Goal: Task Accomplishment & Management: Complete application form

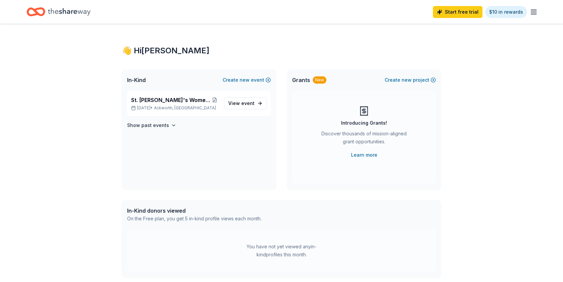
click at [532, 12] on line "button" at bounding box center [534, 12] width 5 height 0
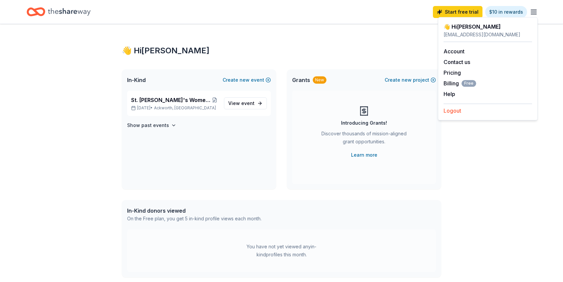
click at [453, 109] on button "Logout" at bounding box center [453, 111] width 18 height 8
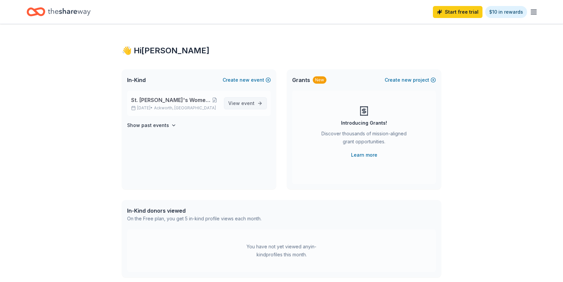
click at [247, 102] on span "event" at bounding box center [247, 103] width 13 height 6
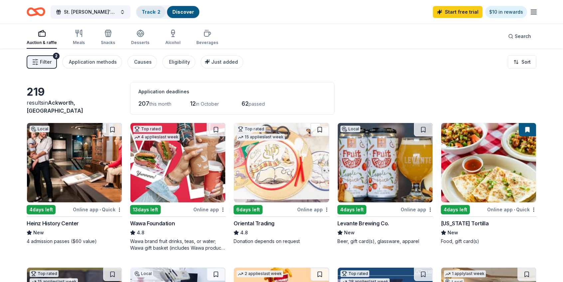
click at [152, 14] on div "Track · 2" at bounding box center [151, 12] width 29 height 12
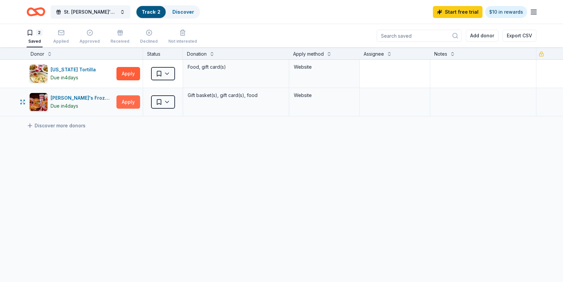
click at [125, 102] on button "Apply" at bounding box center [129, 101] width 24 height 13
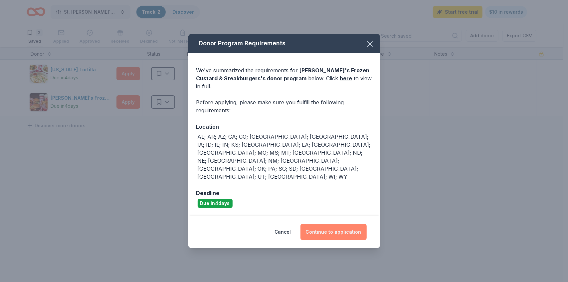
click at [346, 224] on button "Continue to application" at bounding box center [334, 232] width 66 height 16
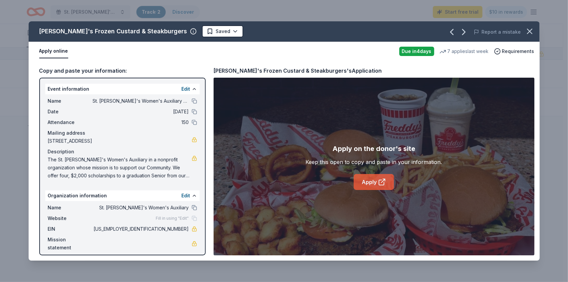
click at [375, 180] on link "Apply" at bounding box center [374, 182] width 40 height 16
click at [530, 33] on icon "button" at bounding box center [530, 31] width 9 height 9
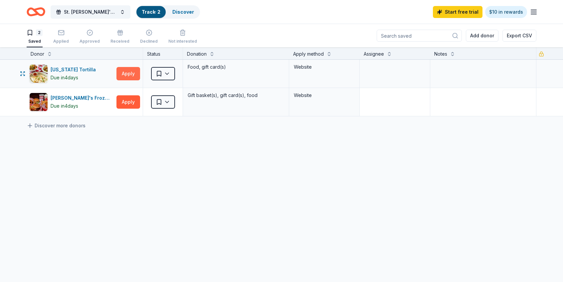
click at [127, 72] on button "Apply" at bounding box center [129, 73] width 24 height 13
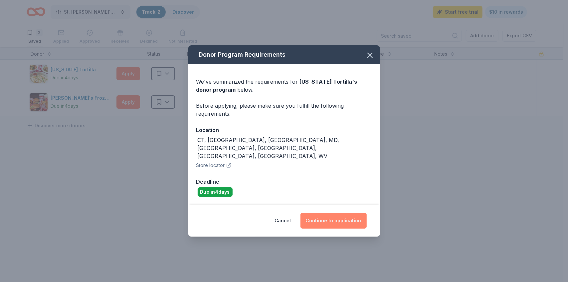
click at [348, 212] on button "Continue to application" at bounding box center [334, 220] width 66 height 16
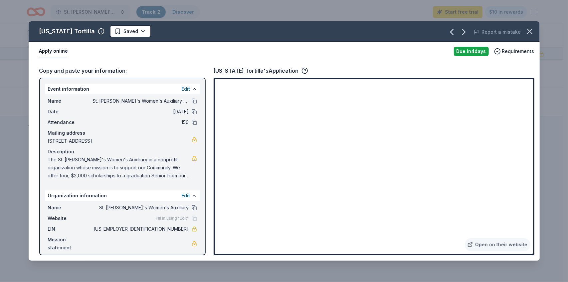
click at [55, 53] on button "Apply online" at bounding box center [53, 51] width 29 height 14
click at [503, 49] on div "Requirements" at bounding box center [515, 51] width 40 height 8
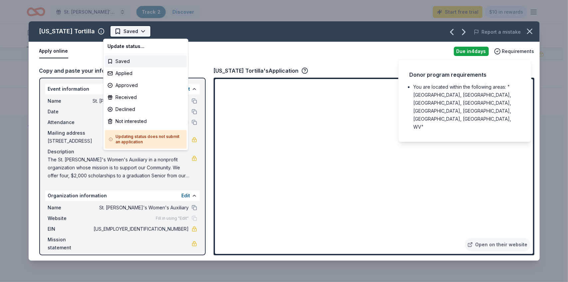
click at [136, 30] on html "St. Anthony's Women's Auxiliary Bag Bingo Track · 2 Discover Start free trial $…" at bounding box center [284, 141] width 568 height 282
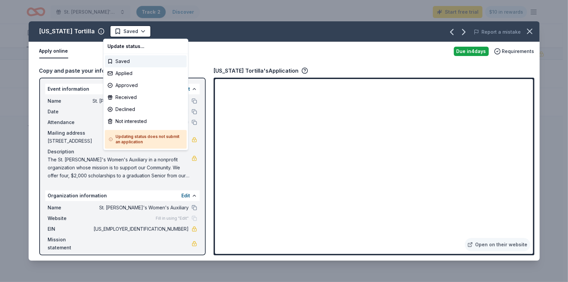
click at [61, 27] on html "St. Anthony's Women's Auxiliary Bag Bingo Track · 2 Discover Start free trial $…" at bounding box center [284, 141] width 568 height 282
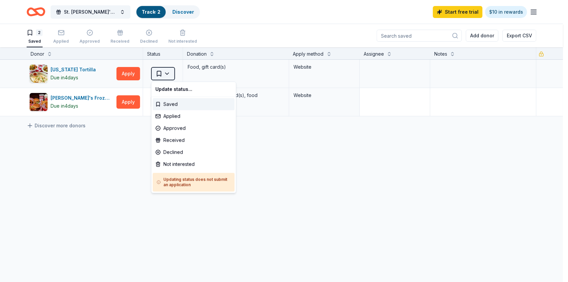
click at [169, 72] on html "St. Anthony's Women's Auxiliary Bag Bingo Track · 2 Discover Start free trial $…" at bounding box center [284, 141] width 568 height 282
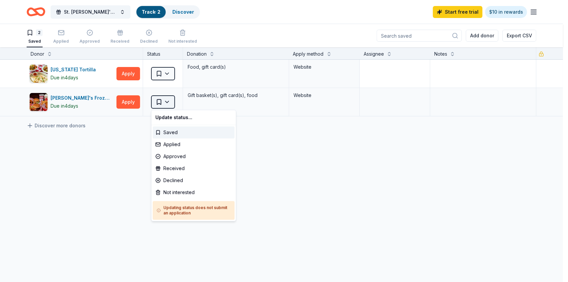
click at [167, 101] on html "St. Anthony's Women's Auxiliary Bag Bingo Track · 2 Discover Start free trial $…" at bounding box center [284, 141] width 568 height 282
click at [177, 145] on div "Applied" at bounding box center [194, 144] width 82 height 12
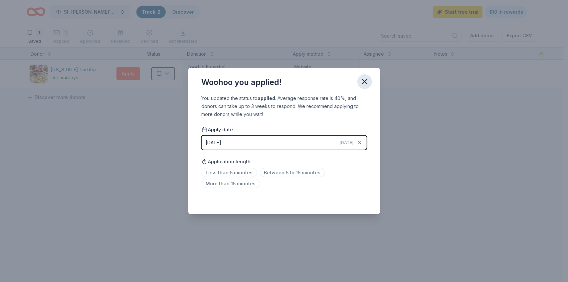
click at [365, 81] on icon "button" at bounding box center [364, 81] width 9 height 9
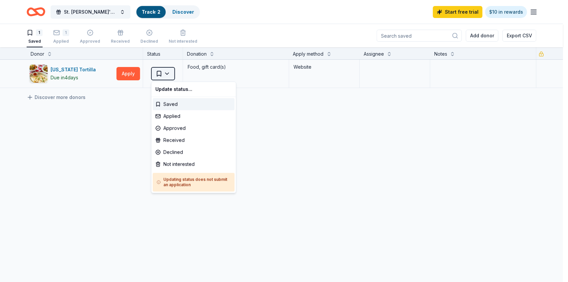
click at [126, 74] on html "St. Anthony's Women's Auxiliary Bag Bingo Track · 2 Discover Start free trial $…" at bounding box center [284, 141] width 568 height 282
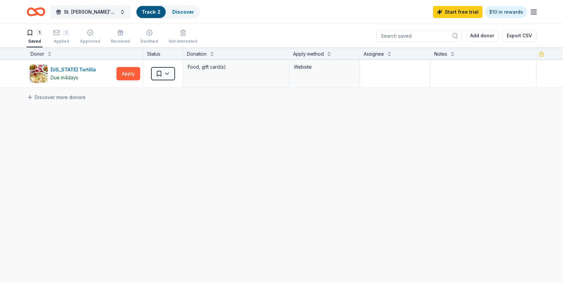
click at [36, 42] on div "Saved" at bounding box center [35, 41] width 16 height 5
click at [155, 11] on link "Track · 2" at bounding box center [151, 12] width 19 height 6
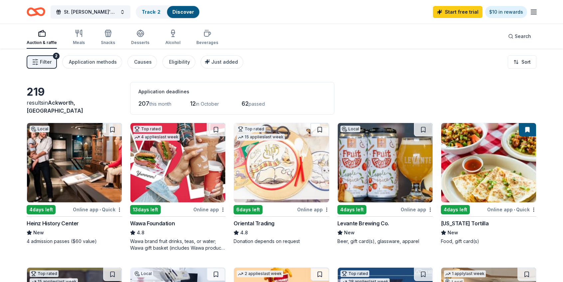
click at [44, 62] on span "Filter" at bounding box center [46, 62] width 12 height 8
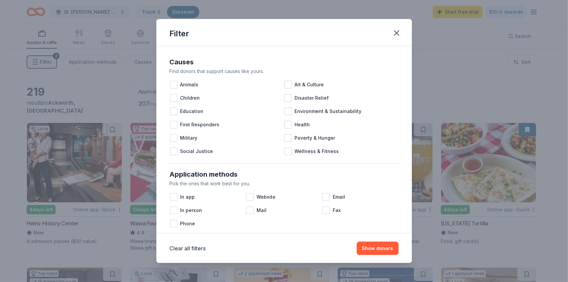
click at [44, 62] on div "Filter Causes Find donors that support causes like yours. Animals Art & Culture…" at bounding box center [284, 141] width 568 height 282
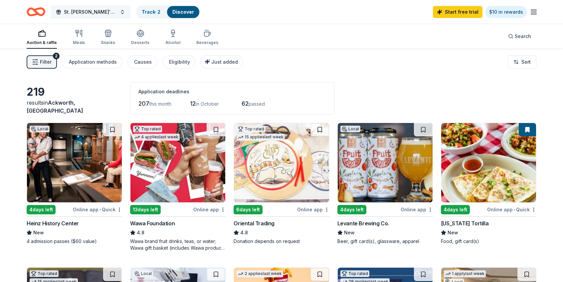
click at [70, 14] on span "St. [PERSON_NAME]'s Women's Auxiliary Bag Bingo" at bounding box center [90, 12] width 53 height 8
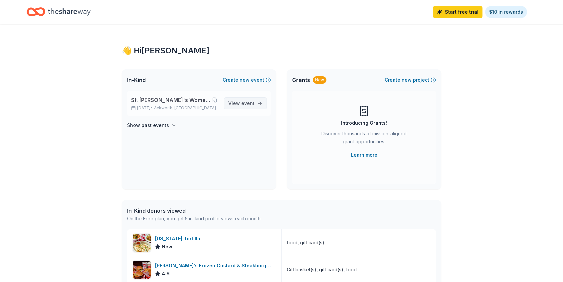
click at [255, 103] on link "View event" at bounding box center [245, 103] width 43 height 12
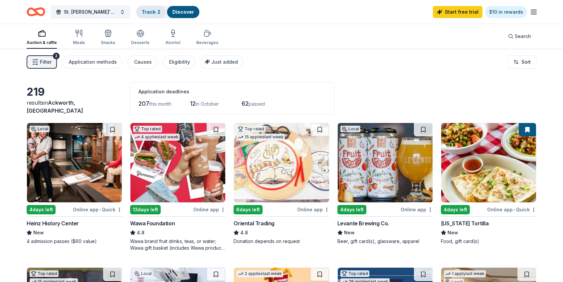
click at [147, 9] on link "Track · 2" at bounding box center [151, 12] width 19 height 6
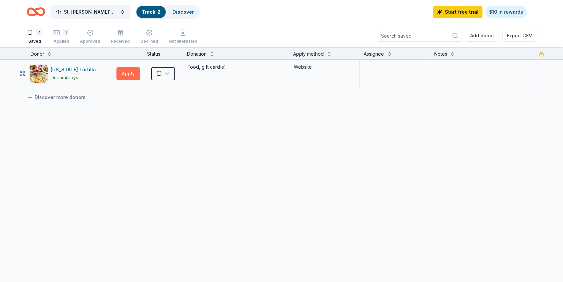
click at [128, 72] on button "Apply" at bounding box center [129, 73] width 24 height 13
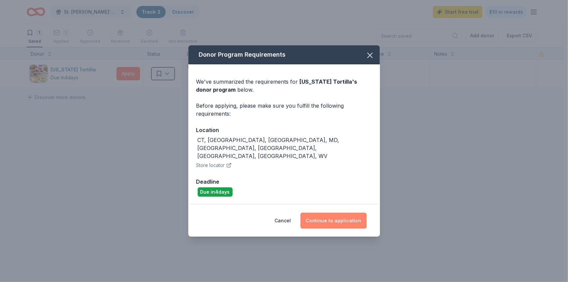
click at [316, 212] on button "Continue to application" at bounding box center [334, 220] width 66 height 16
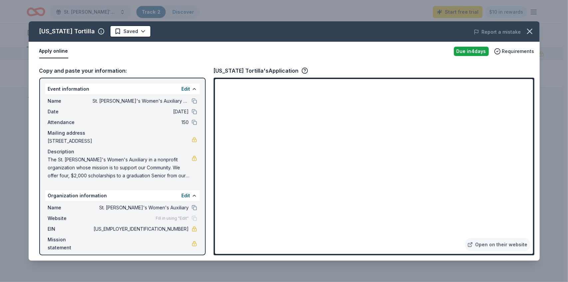
click at [52, 56] on button "Apply online" at bounding box center [53, 51] width 29 height 14
click at [48, 50] on button "Apply online" at bounding box center [53, 51] width 29 height 14
click at [508, 241] on link "Open on their website" at bounding box center [498, 244] width 66 height 13
click at [59, 218] on span "Website" at bounding box center [70, 218] width 45 height 8
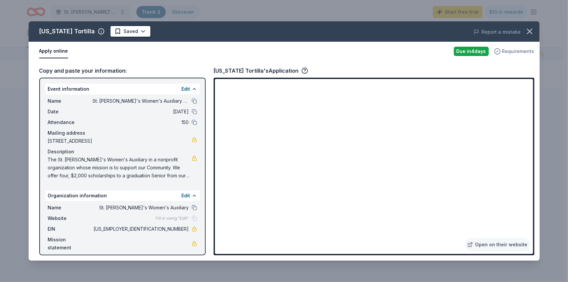
click at [500, 50] on icon "button" at bounding box center [498, 51] width 7 height 7
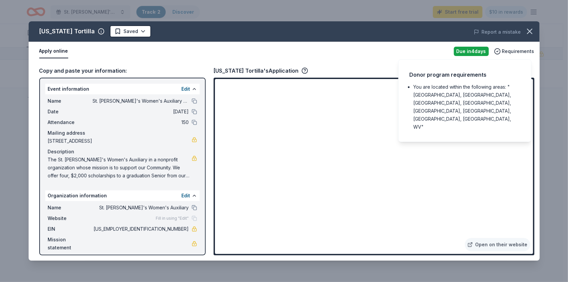
click at [461, 93] on li "You are located within the following areas: "CT, DC, KS, MD, NJ, PA, SC, VA, WV"" at bounding box center [467, 107] width 107 height 48
click at [517, 51] on span "Requirements" at bounding box center [519, 51] width 32 height 8
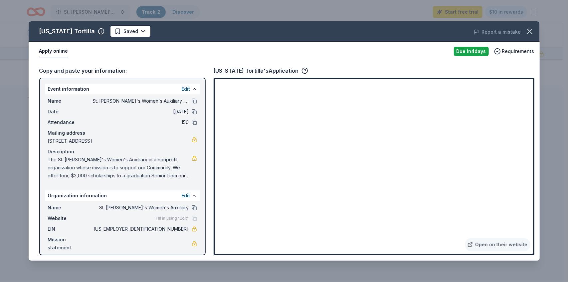
click at [396, 54] on div "Apply online" at bounding box center [244, 51] width 410 height 14
click at [192, 196] on button at bounding box center [194, 195] width 5 height 5
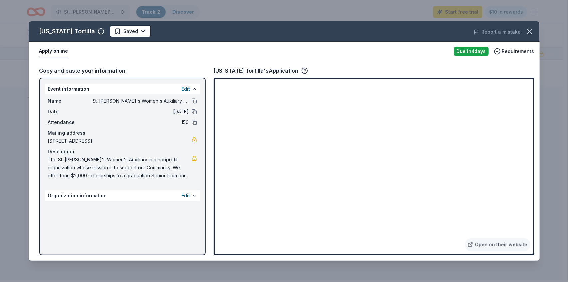
click at [192, 196] on button at bounding box center [194, 195] width 5 height 5
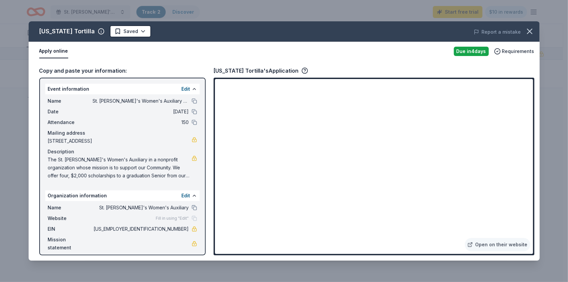
click at [178, 217] on span "Fill in using "Edit"" at bounding box center [172, 217] width 33 height 5
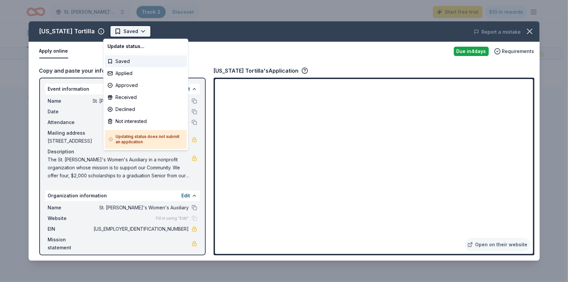
click at [137, 29] on html "St. Anthony's Women's Auxiliary Bag Bingo Track · 2 Discover Start free trial $…" at bounding box center [284, 141] width 568 height 282
click at [122, 61] on div "Saved" at bounding box center [146, 61] width 82 height 12
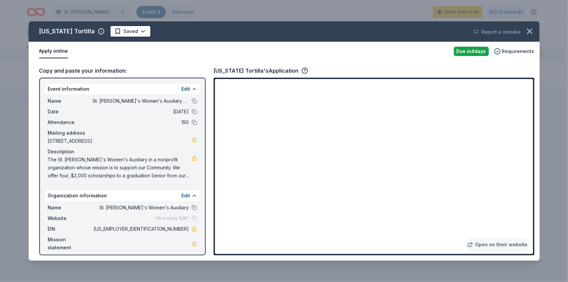
click at [53, 50] on button "Apply online" at bounding box center [53, 51] width 29 height 14
drag, startPoint x: 53, startPoint y: 50, endPoint x: 45, endPoint y: 50, distance: 8.3
click at [45, 50] on button "Apply online" at bounding box center [53, 51] width 29 height 14
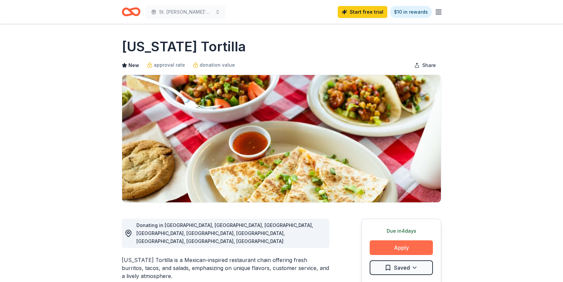
click at [400, 246] on button "Apply" at bounding box center [401, 247] width 63 height 15
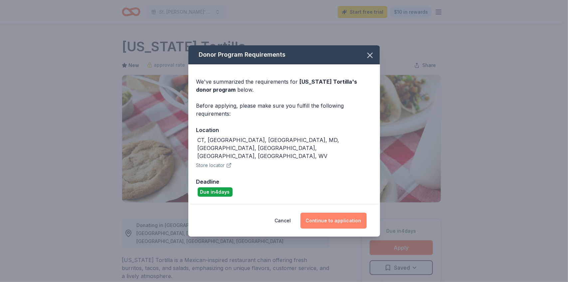
click at [340, 212] on button "Continue to application" at bounding box center [334, 220] width 66 height 16
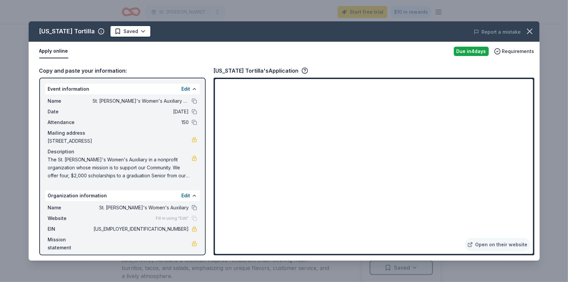
click at [54, 49] on button "Apply online" at bounding box center [53, 51] width 29 height 14
click at [83, 72] on div "Copy and paste your information:" at bounding box center [122, 70] width 167 height 9
click at [49, 48] on button "Apply online" at bounding box center [53, 51] width 29 height 14
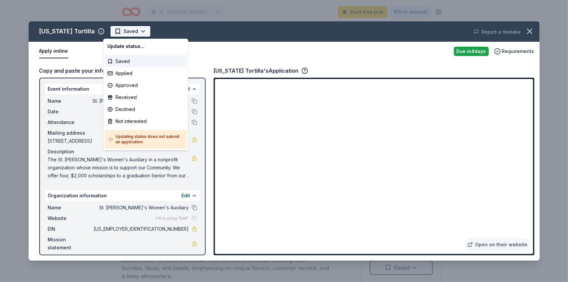
click at [136, 31] on html "St. [PERSON_NAME]'s Women's Auxiliary Bag Bingo Start free trial $10 in rewards…" at bounding box center [284, 141] width 568 height 282
click at [169, 30] on html "St. Anthony's Women's Auxiliary Bag Bingo Start free trial $10 in rewards Due i…" at bounding box center [284, 141] width 568 height 282
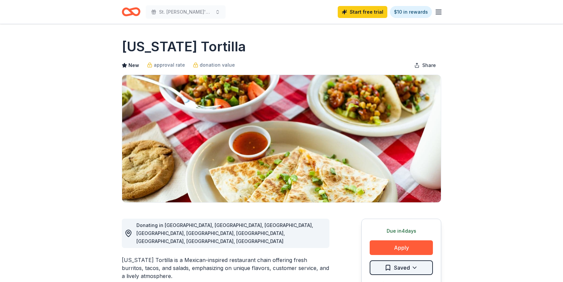
click at [413, 265] on html "St. Anthony's Women's Auxiliary Bag Bingo Start free trial $10 in rewards Due i…" at bounding box center [281, 141] width 563 height 282
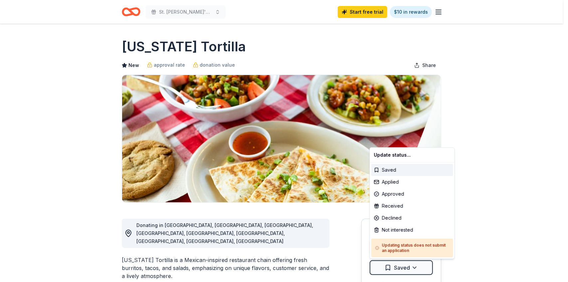
click at [529, 146] on html "St. Anthony's Women's Auxiliary Bag Bingo Start free trial $10 in rewards Due i…" at bounding box center [284, 141] width 568 height 282
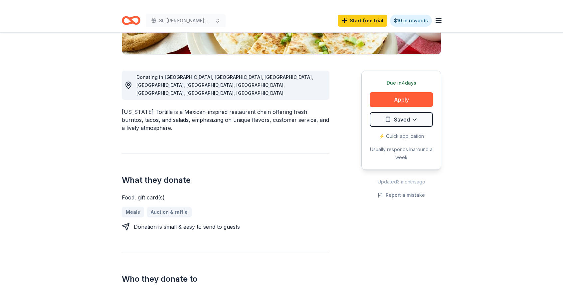
scroll to position [153, 0]
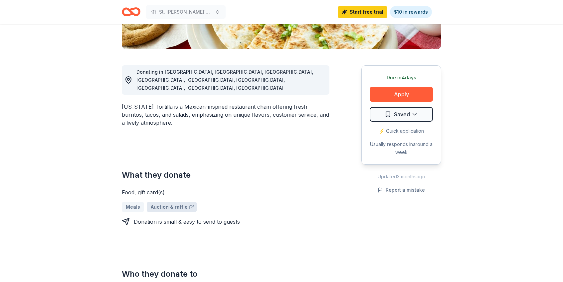
click at [163, 201] on link "Auction & raffle" at bounding box center [172, 206] width 50 height 11
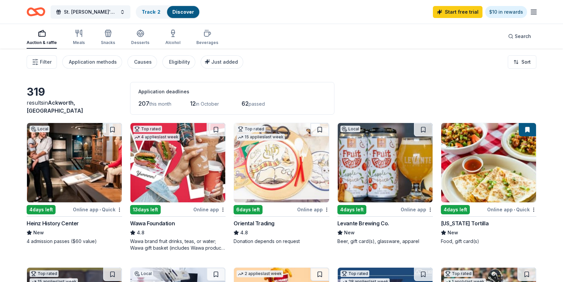
drag, startPoint x: 0, startPoint y: 0, endPoint x: 493, endPoint y: 182, distance: 525.6
click at [493, 182] on img at bounding box center [489, 162] width 95 height 79
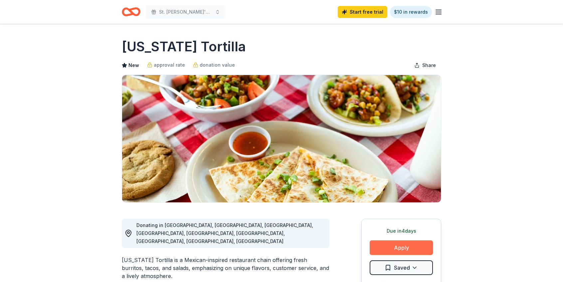
click at [404, 248] on button "Apply" at bounding box center [401, 247] width 63 height 15
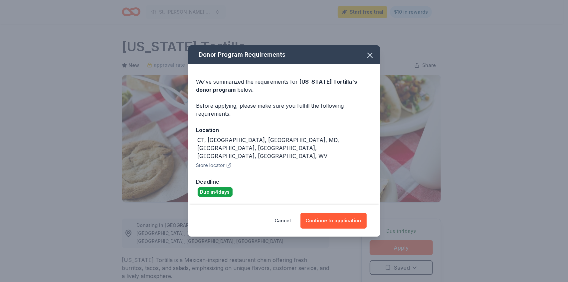
click at [220, 161] on button "Store locator" at bounding box center [213, 165] width 35 height 8
click at [320, 214] on button "Continue to application" at bounding box center [334, 220] width 66 height 16
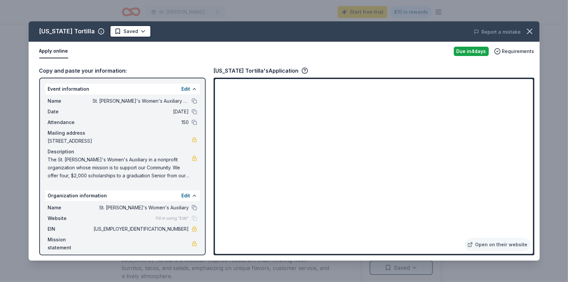
click at [48, 51] on button "Apply online" at bounding box center [53, 51] width 29 height 14
click at [49, 44] on div "Apply online Due in 4 days Requirements" at bounding box center [285, 51] width 512 height 19
click at [532, 29] on icon "button" at bounding box center [530, 31] width 9 height 9
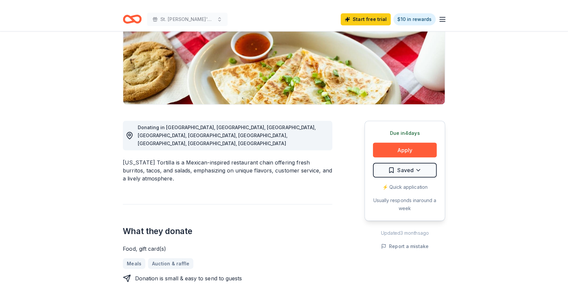
scroll to position [109, 0]
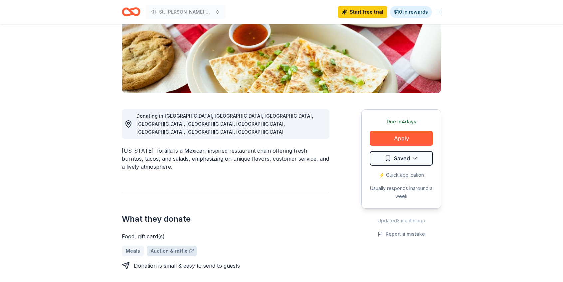
click at [176, 245] on link "Auction & raffle" at bounding box center [172, 250] width 50 height 11
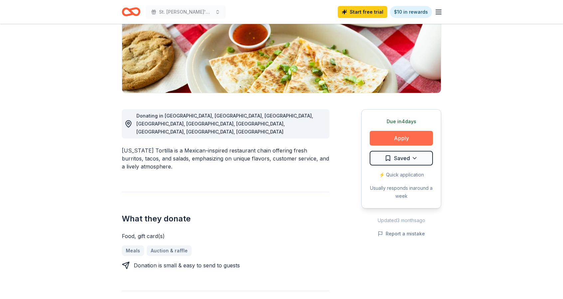
click at [414, 135] on button "Apply" at bounding box center [401, 138] width 63 height 15
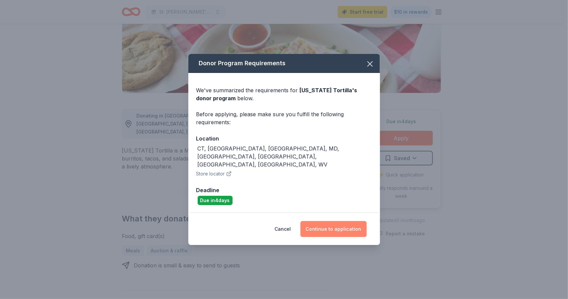
click at [343, 221] on button "Continue to application" at bounding box center [334, 229] width 66 height 16
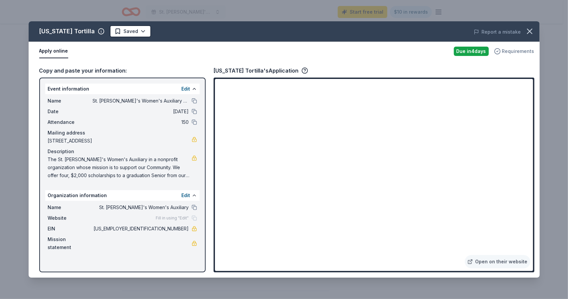
click at [499, 51] on icon "button" at bounding box center [498, 51] width 7 height 7
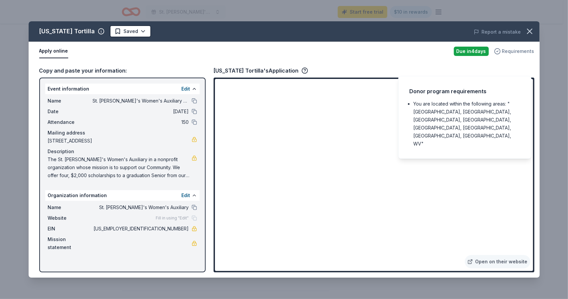
click at [499, 51] on icon "button" at bounding box center [498, 51] width 7 height 7
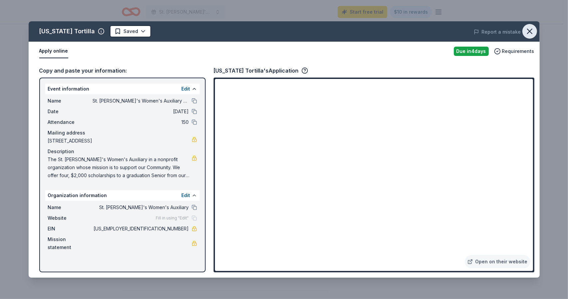
click at [529, 31] on icon "button" at bounding box center [530, 31] width 9 height 9
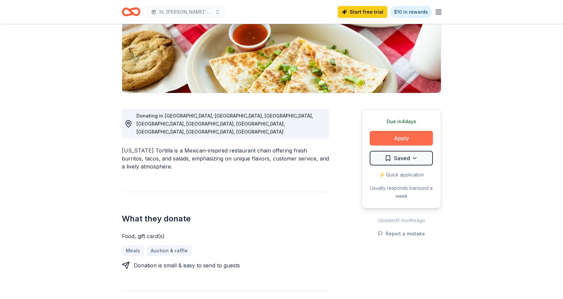
click at [406, 133] on button "Apply" at bounding box center [401, 138] width 63 height 15
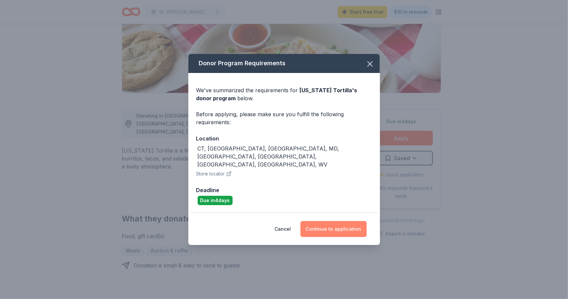
click at [344, 221] on button "Continue to application" at bounding box center [334, 229] width 66 height 16
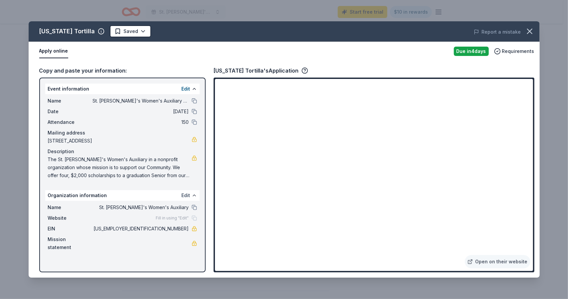
click at [188, 195] on button "Edit" at bounding box center [186, 195] width 9 height 8
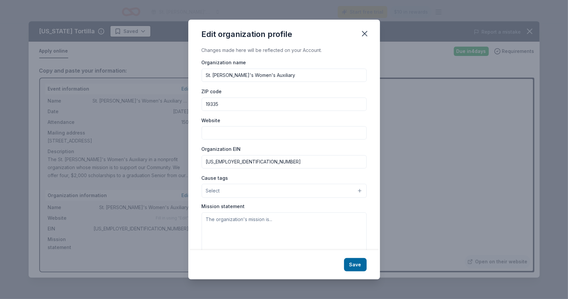
click at [225, 132] on input "Website" at bounding box center [284, 132] width 165 height 13
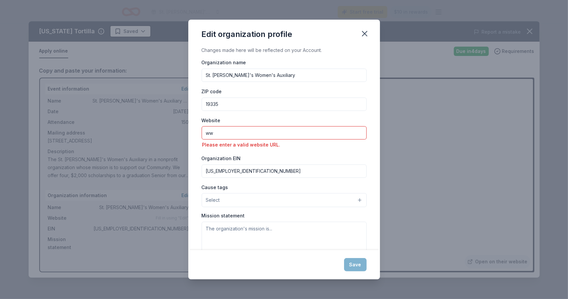
type input "w"
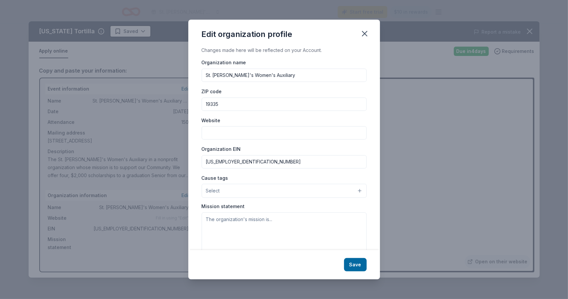
click at [232, 116] on div "Organization name St. Anthony's Women's Auxiliary ZIP code 19335 Website Organi…" at bounding box center [284, 158] width 165 height 200
click at [211, 126] on input "Website" at bounding box center [284, 132] width 165 height 13
paste input "http://www.saintanthonyslodge.com/SAWA.html"
type input "http://www.saintanthonyslodge.com/SAWA.html"
click at [287, 217] on textarea at bounding box center [284, 235] width 165 height 46
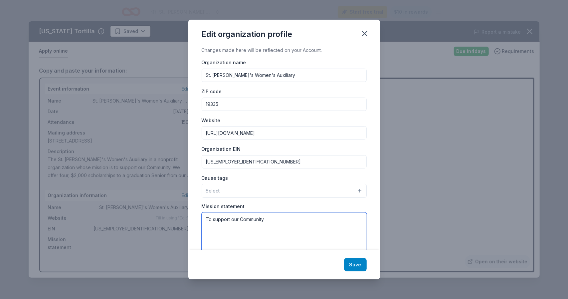
type textarea "To support our Community."
click at [357, 265] on button "Save" at bounding box center [355, 264] width 23 height 13
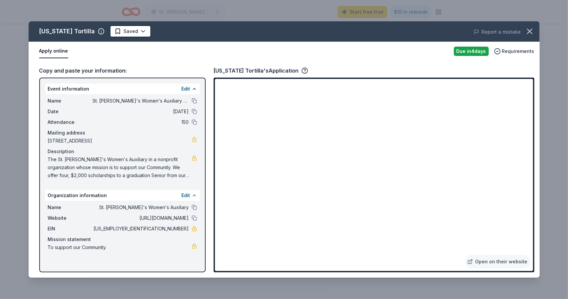
click at [42, 51] on button "Apply online" at bounding box center [53, 51] width 29 height 14
click at [525, 30] on button "button" at bounding box center [530, 31] width 15 height 15
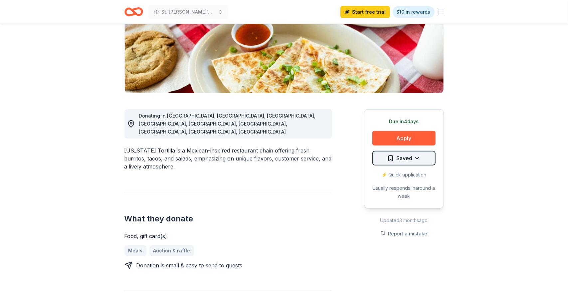
click at [416, 158] on html "St. [PERSON_NAME]'s Women's Auxiliary Bag Bingo Start free trial $10 in rewards…" at bounding box center [284, 40] width 568 height 299
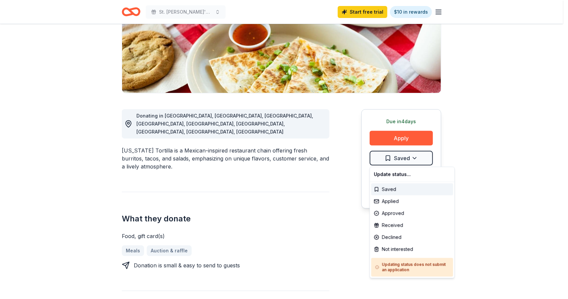
click at [403, 137] on html "St. [PERSON_NAME]'s Women's Auxiliary Bag Bingo Start free trial $10 in rewards…" at bounding box center [284, 40] width 568 height 299
click at [414, 159] on html "St. [PERSON_NAME]'s Women's Auxiliary Bag Bingo Start free trial $10 in rewards…" at bounding box center [284, 40] width 568 height 299
click at [412, 177] on div "Update status..." at bounding box center [413, 175] width 82 height 12
click at [410, 137] on html "St. [PERSON_NAME]'s Women's Auxiliary Bag Bingo Start free trial $10 in rewards…" at bounding box center [284, 40] width 568 height 299
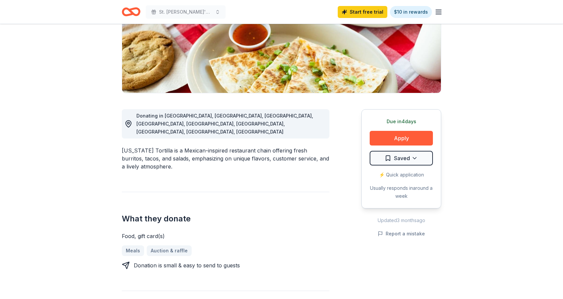
click at [410, 137] on button "Apply" at bounding box center [401, 138] width 63 height 15
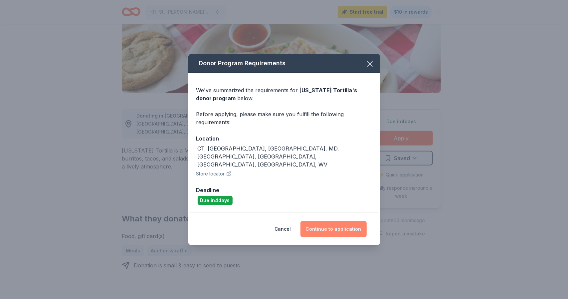
click at [338, 221] on button "Continue to application" at bounding box center [334, 229] width 66 height 16
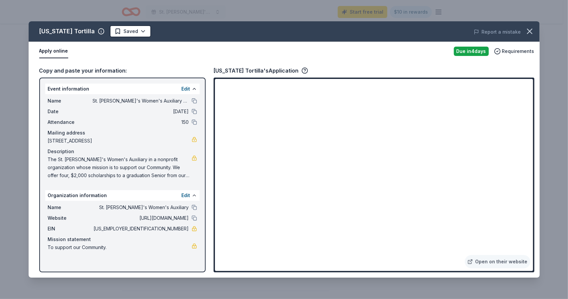
click at [50, 50] on button "Apply online" at bounding box center [53, 51] width 29 height 14
drag, startPoint x: 50, startPoint y: 50, endPoint x: 46, endPoint y: 52, distance: 4.5
click at [46, 52] on button "Apply online" at bounding box center [53, 51] width 29 height 14
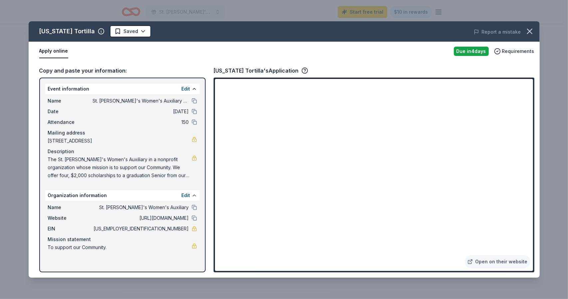
click at [46, 52] on button "Apply online" at bounding box center [53, 51] width 29 height 14
click at [472, 50] on div "Due in 4 days" at bounding box center [471, 51] width 35 height 9
click at [472, 260] on icon at bounding box center [470, 261] width 5 height 5
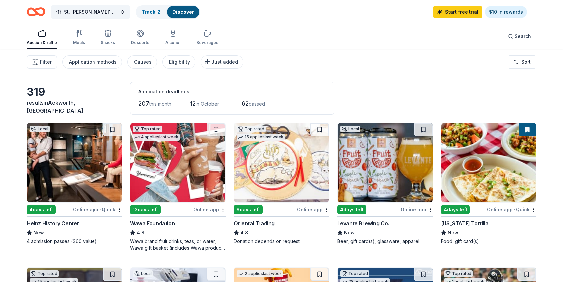
drag, startPoint x: 0, startPoint y: 0, endPoint x: 176, endPoint y: 234, distance: 292.3
click at [176, 234] on div "4.8" at bounding box center [178, 232] width 96 height 8
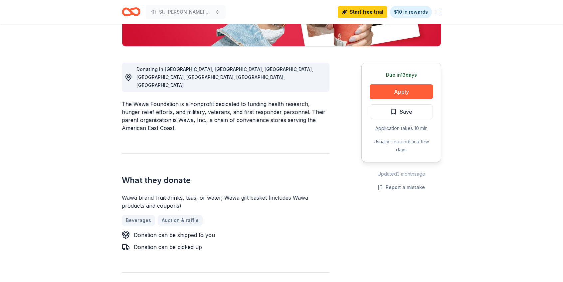
scroll to position [151, 0]
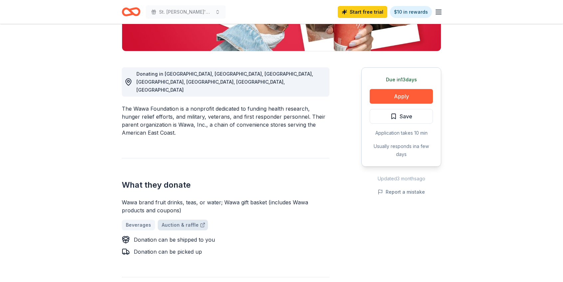
click at [180, 219] on link "Auction & raffle" at bounding box center [183, 224] width 50 height 11
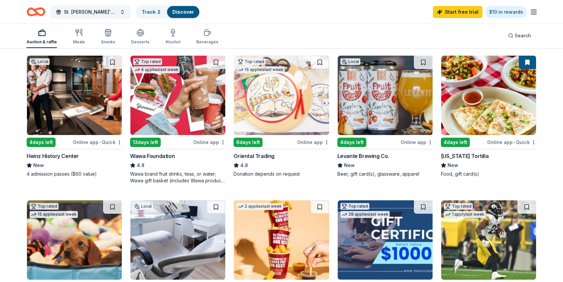
scroll to position [70, 0]
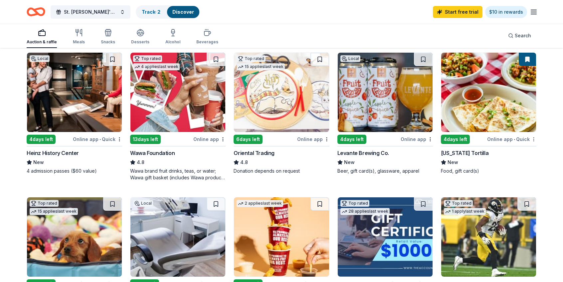
click at [534, 138] on html "St. [PERSON_NAME]'s Women's Auxiliary Bag Bingo Track · 2 Discover Start free t…" at bounding box center [281, 71] width 563 height 282
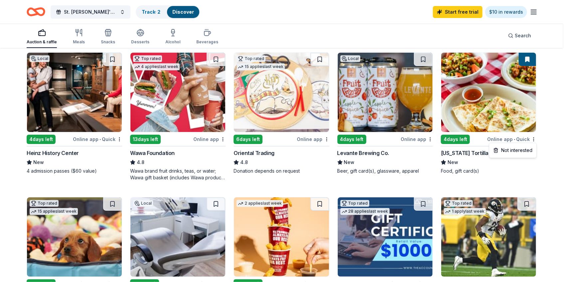
click at [500, 138] on html "St. [PERSON_NAME]'s Women's Auxiliary Bag Bingo Track · 2 Discover Start free t…" at bounding box center [284, 71] width 568 height 282
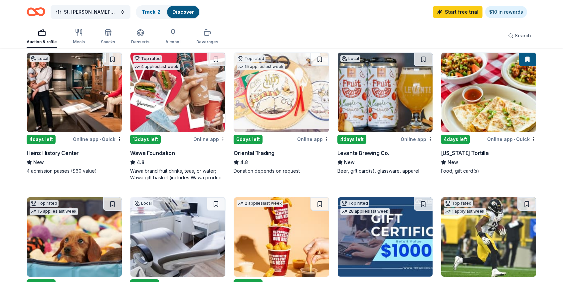
click at [500, 138] on div "Online app • Quick" at bounding box center [512, 139] width 49 height 8
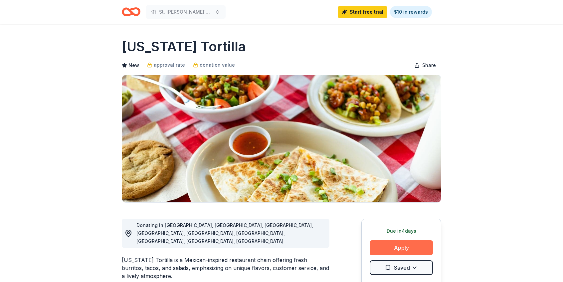
click at [404, 245] on button "Apply" at bounding box center [401, 247] width 63 height 15
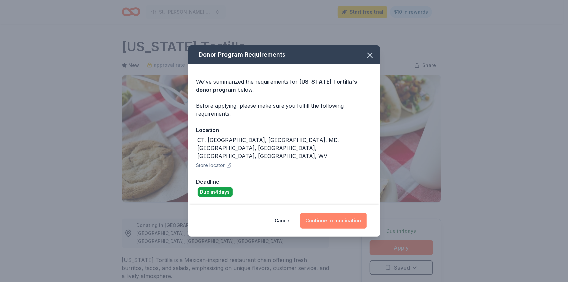
click at [334, 214] on button "Continue to application" at bounding box center [334, 220] width 66 height 16
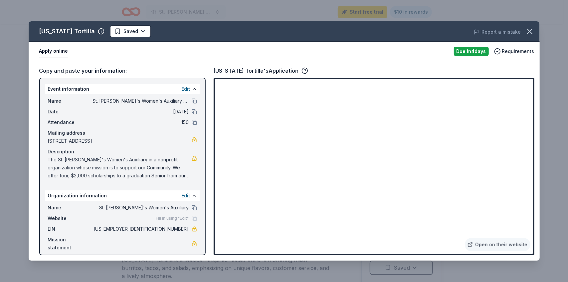
click at [54, 49] on button "Apply online" at bounding box center [53, 51] width 29 height 14
click at [98, 30] on icon "button" at bounding box center [101, 31] width 7 height 7
click at [163, 62] on div "Store locator" at bounding box center [124, 66] width 83 height 8
click at [161, 63] on icon at bounding box center [163, 66] width 7 height 7
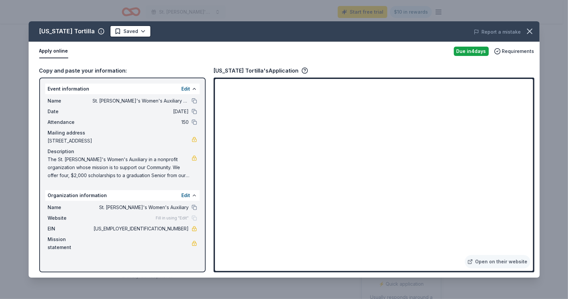
click at [480, 52] on div "Due [DATE]" at bounding box center [471, 51] width 35 height 9
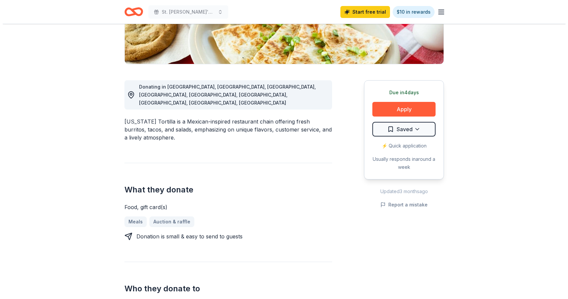
scroll to position [139, 0]
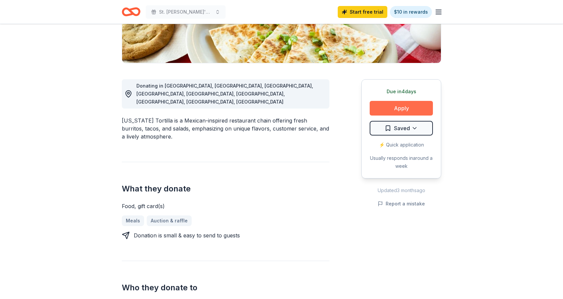
click at [402, 107] on button "Apply" at bounding box center [401, 108] width 63 height 15
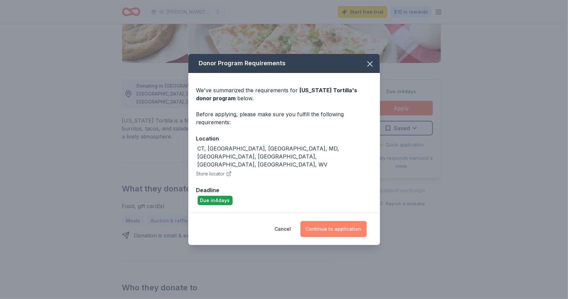
click at [344, 221] on button "Continue to application" at bounding box center [334, 229] width 66 height 16
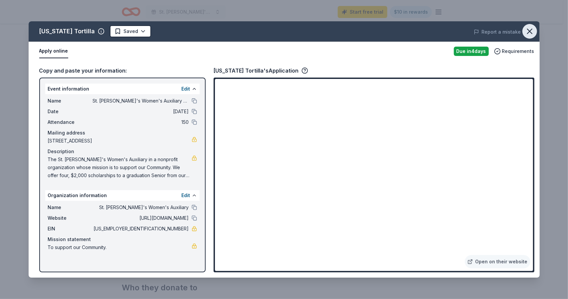
click at [532, 28] on icon "button" at bounding box center [530, 31] width 9 height 9
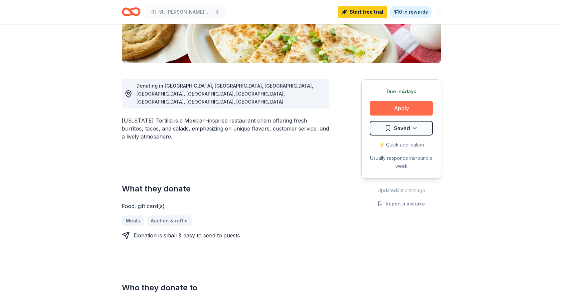
click at [416, 110] on button "Apply" at bounding box center [401, 108] width 63 height 15
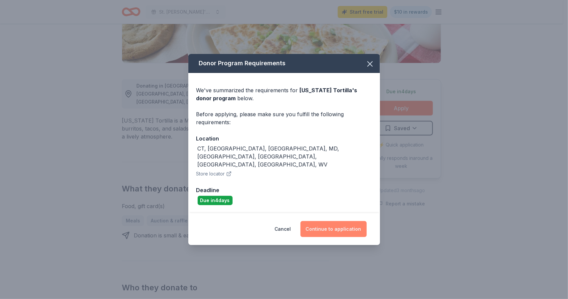
click at [341, 221] on button "Continue to application" at bounding box center [334, 229] width 66 height 16
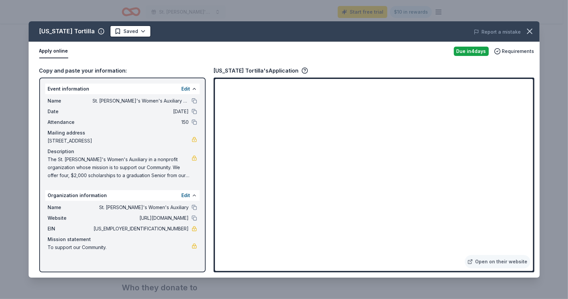
click at [49, 49] on button "Apply online" at bounding box center [53, 51] width 29 height 14
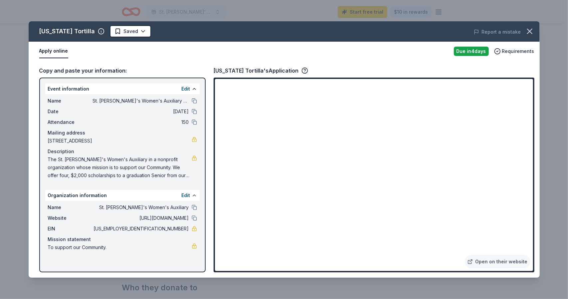
click at [49, 49] on button "Apply online" at bounding box center [53, 51] width 29 height 14
click at [132, 30] on html "St. [PERSON_NAME]'s Women's Auxiliary Bag Bingo Start free trial $10 in rewards…" at bounding box center [284, 10] width 568 height 299
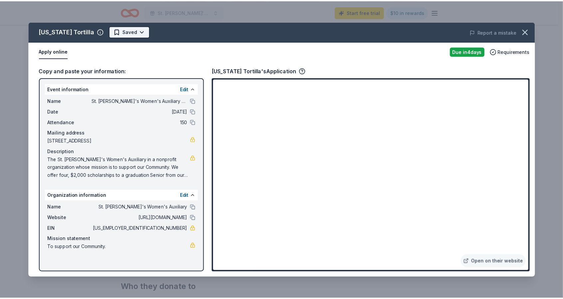
scroll to position [0, 0]
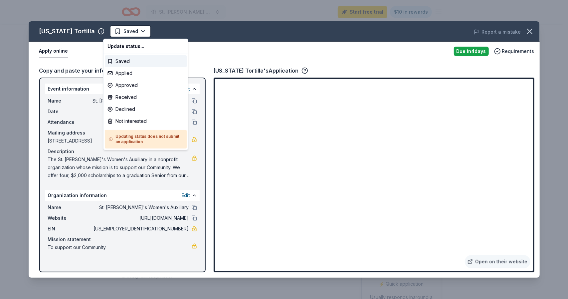
click at [129, 44] on div "Update status..." at bounding box center [146, 46] width 82 height 12
click at [136, 49] on div "Update status..." at bounding box center [146, 46] width 82 height 12
click at [145, 48] on div "Update status..." at bounding box center [146, 46] width 82 height 12
click at [169, 27] on html "St. [PERSON_NAME]'s Women's Auxiliary Bag Bingo Start free trial $10 in rewards…" at bounding box center [284, 149] width 568 height 299
